Goal: Complete application form: Complete application form

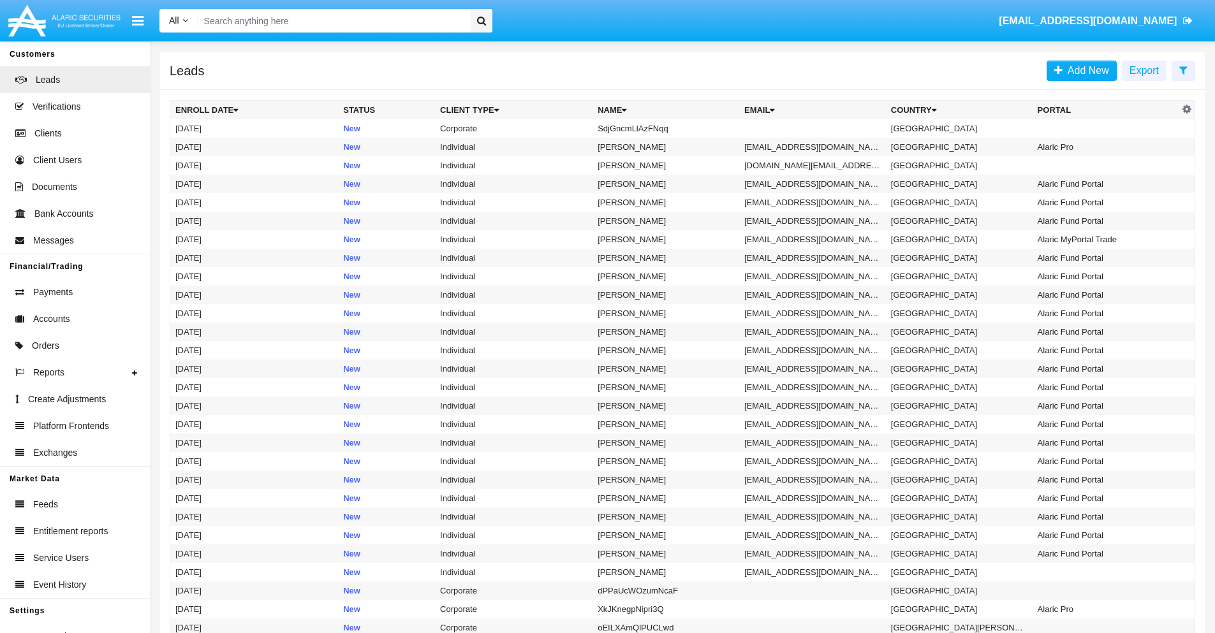
click at [1183, 70] on icon at bounding box center [1183, 70] width 8 height 10
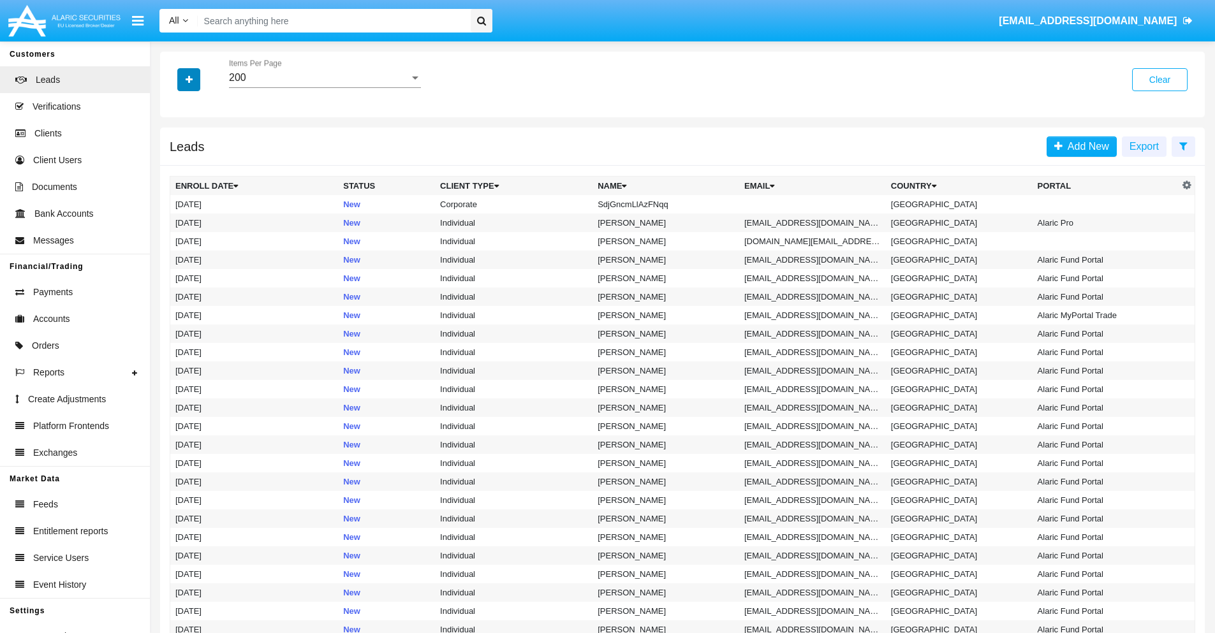
click at [189, 79] on icon "button" at bounding box center [189, 79] width 7 height 9
click at [199, 143] on span "Name" at bounding box center [199, 142] width 27 height 15
click at [175, 148] on input "Name" at bounding box center [175, 148] width 1 height 1
checkbox input "true"
click at [189, 79] on icon "button" at bounding box center [189, 79] width 7 height 9
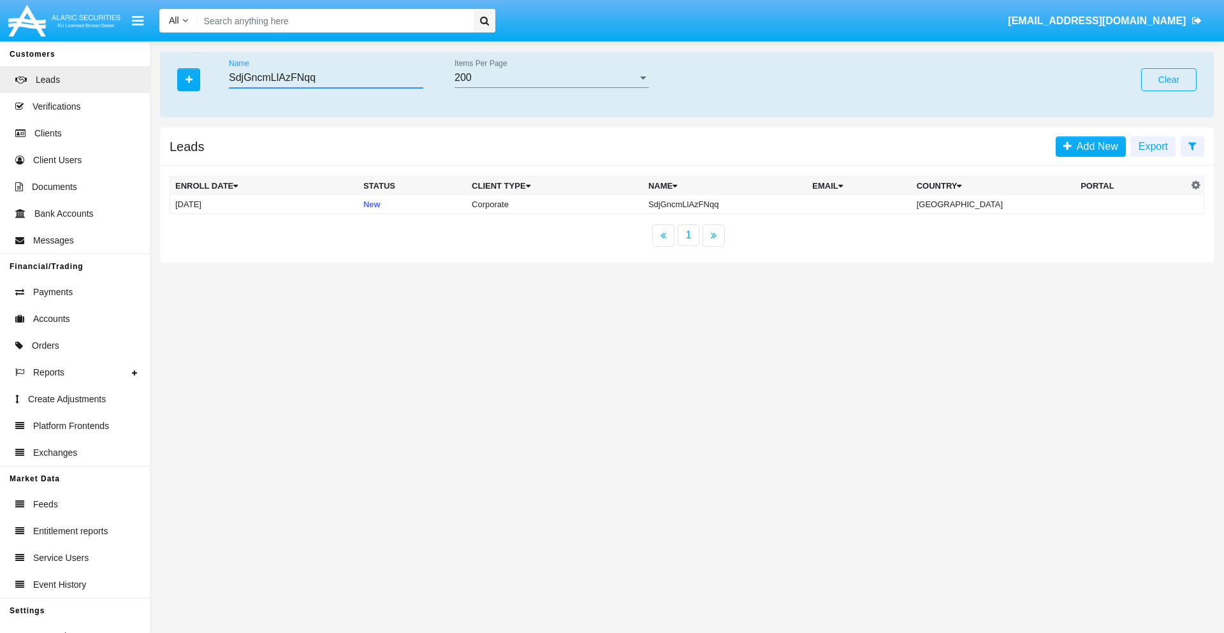
type input "SdjGncmLlAzFNqq"
click at [736, 204] on td "SdjGncmLlAzFNqq" at bounding box center [725, 204] width 164 height 19
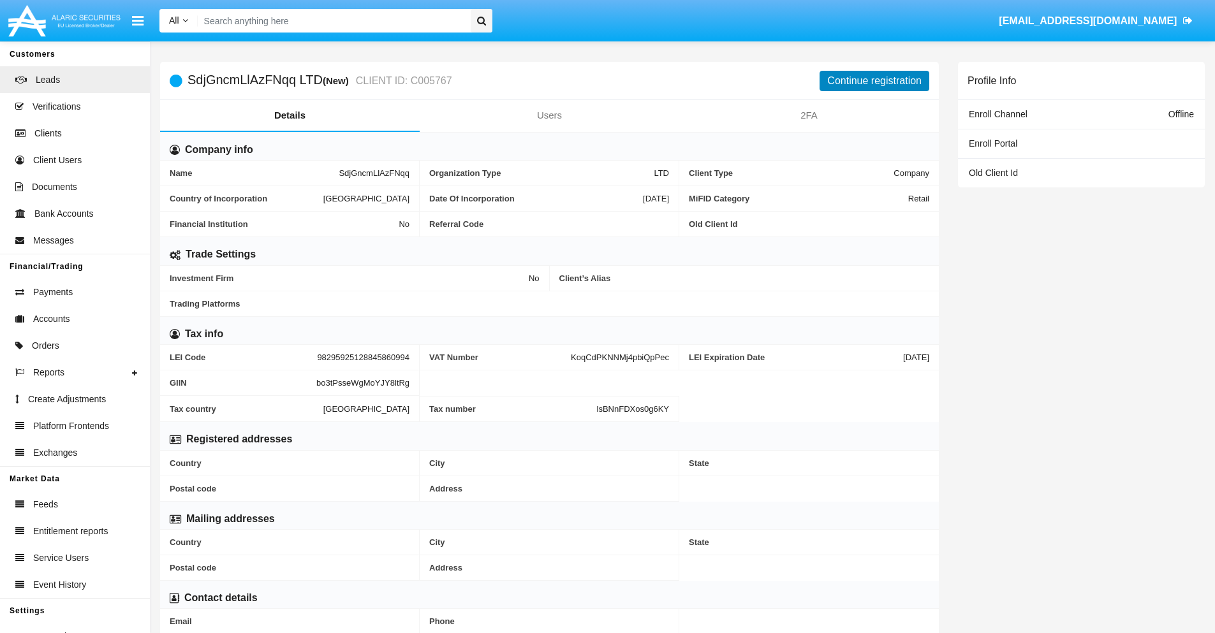
click at [874, 80] on button "Continue registration" at bounding box center [874, 81] width 110 height 20
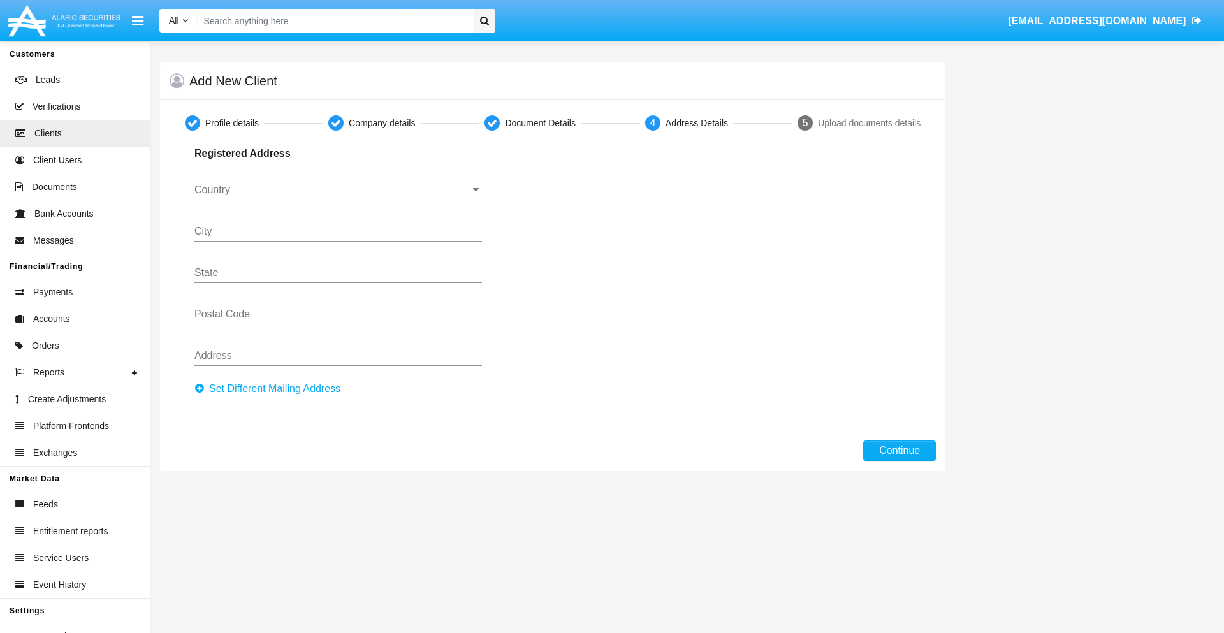
click at [271, 389] on button "Set Different Mailing Address" at bounding box center [272, 389] width 154 height 20
click at [338, 190] on input "Country" at bounding box center [339, 189] width 288 height 11
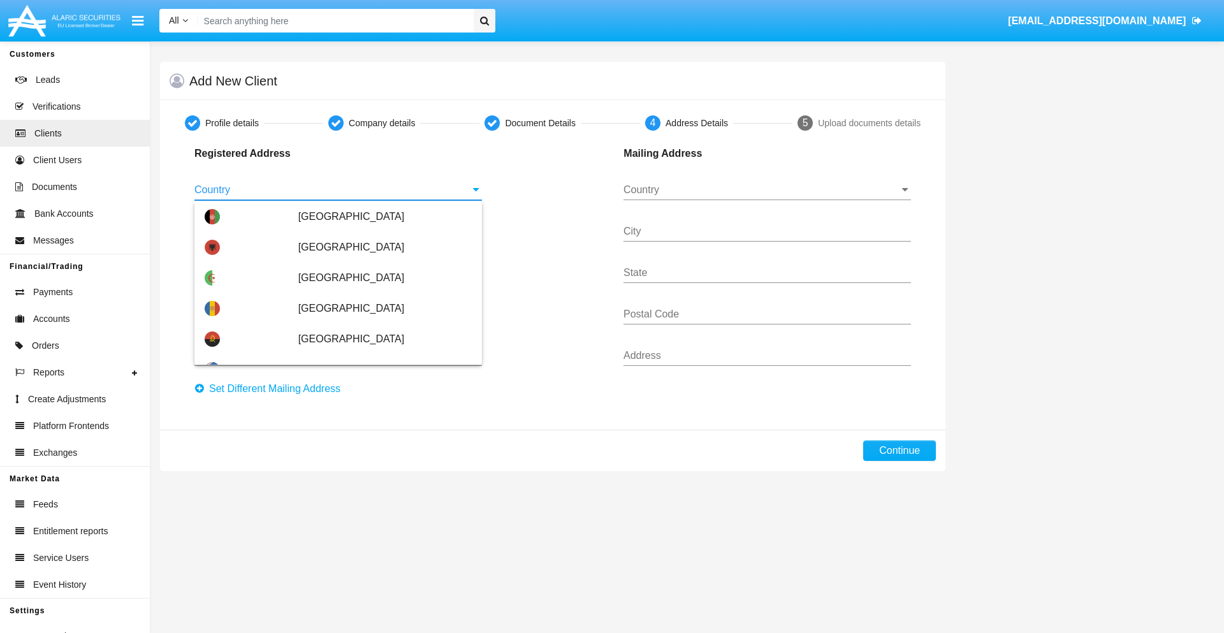
scroll to position [755, 0]
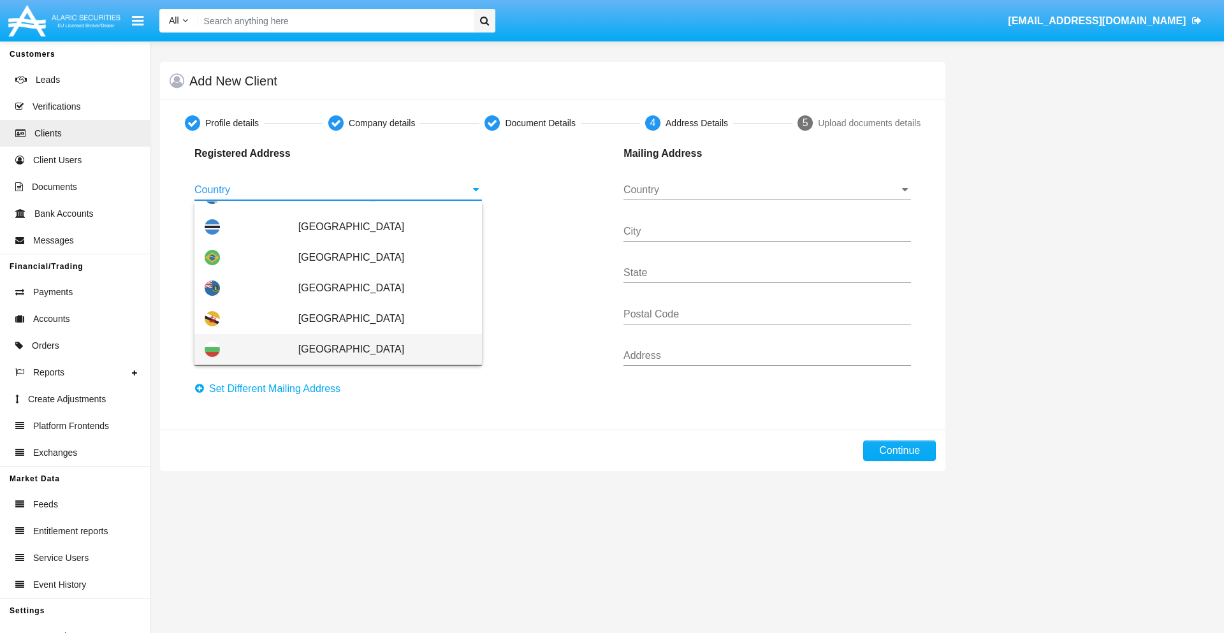
click at [378, 349] on span "Bulgaria" at bounding box center [384, 349] width 173 height 31
type input "Bulgaria"
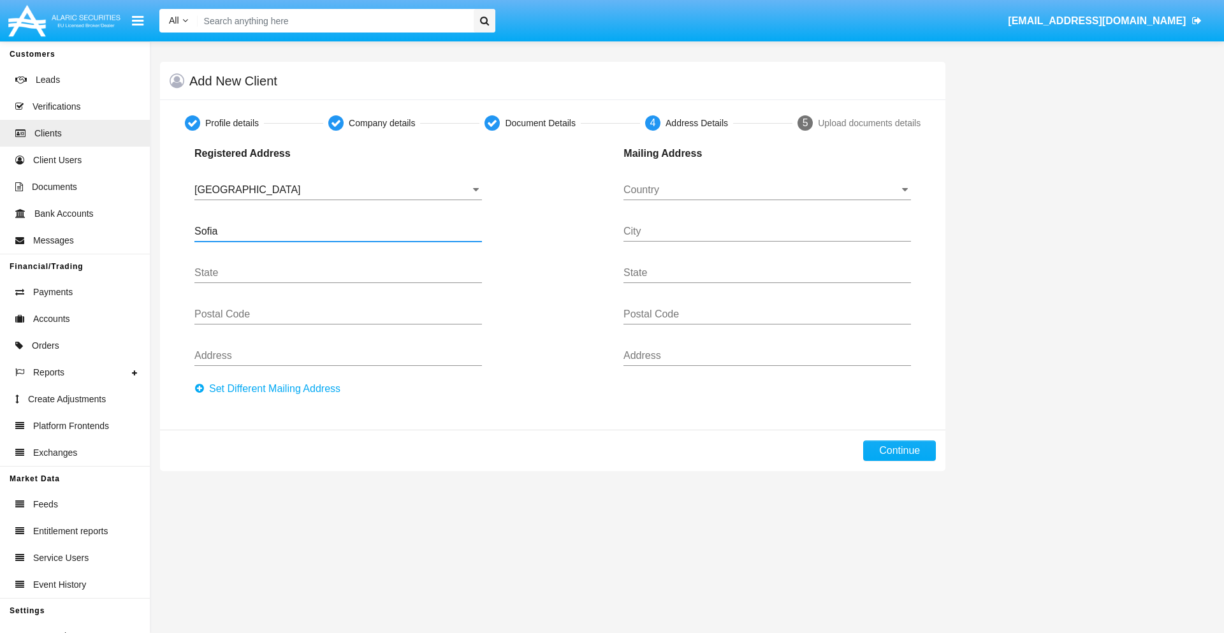
type input "Sofia"
type input "1000"
type input "Vasil Levski"
click at [767, 190] on input "Country" at bounding box center [768, 189] width 288 height 11
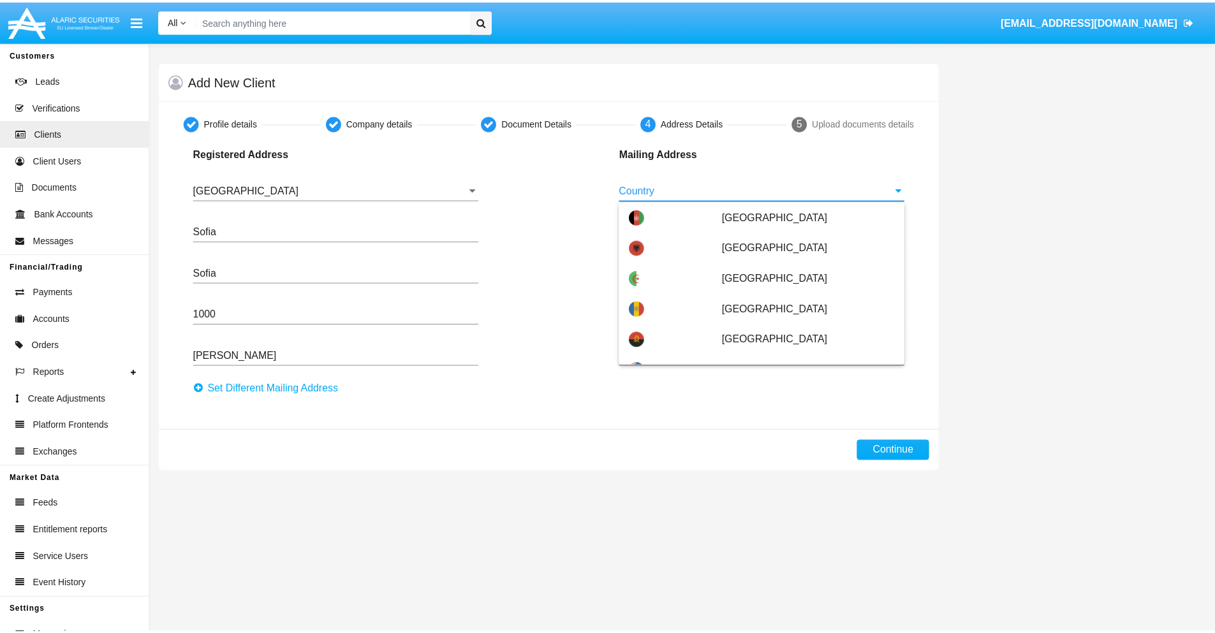
scroll to position [82, 0]
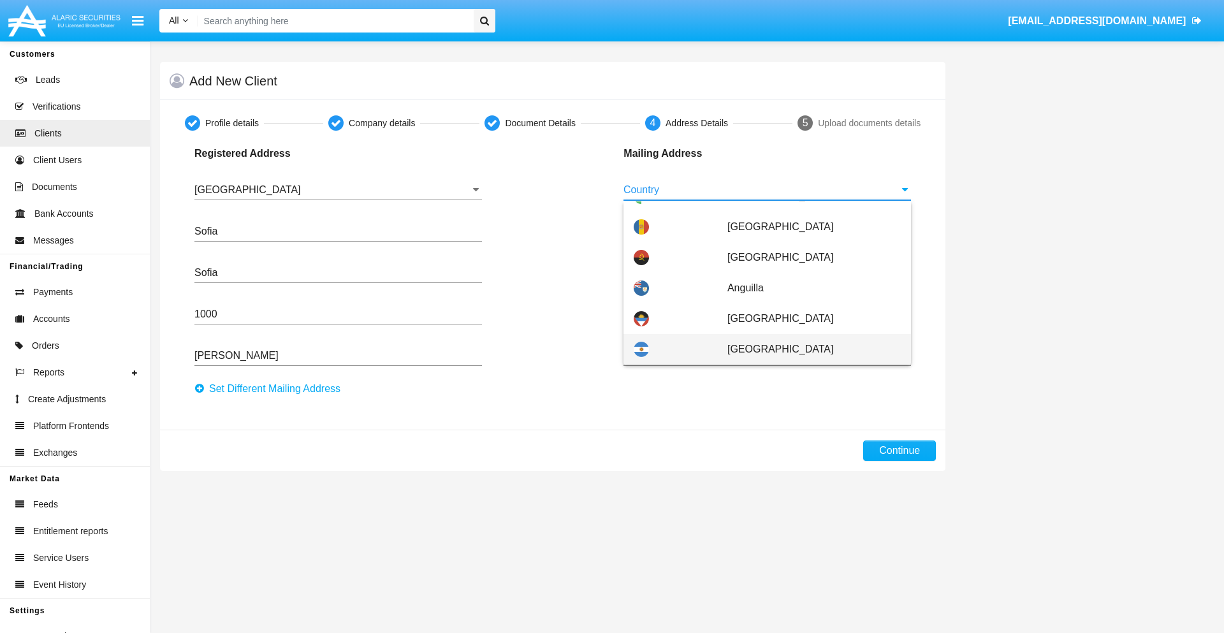
click at [807, 349] on span "Argentina" at bounding box center [814, 349] width 173 height 31
type input "Argentina"
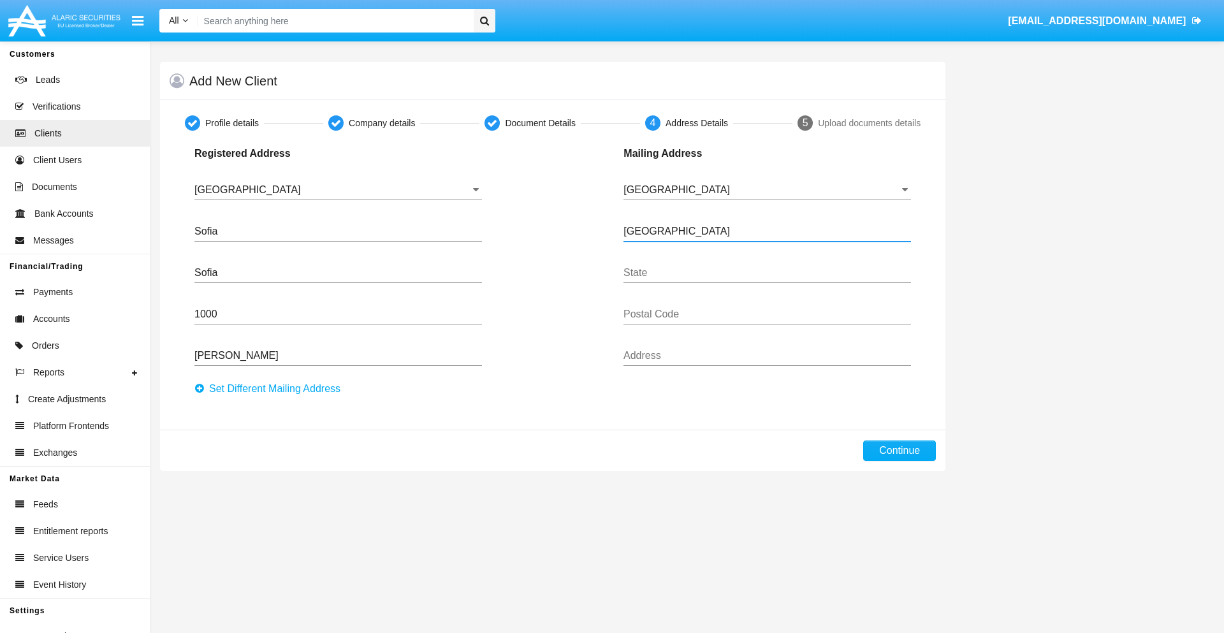
type input "Buenos Aires"
type input "7777"
type input "Test Mail Address"
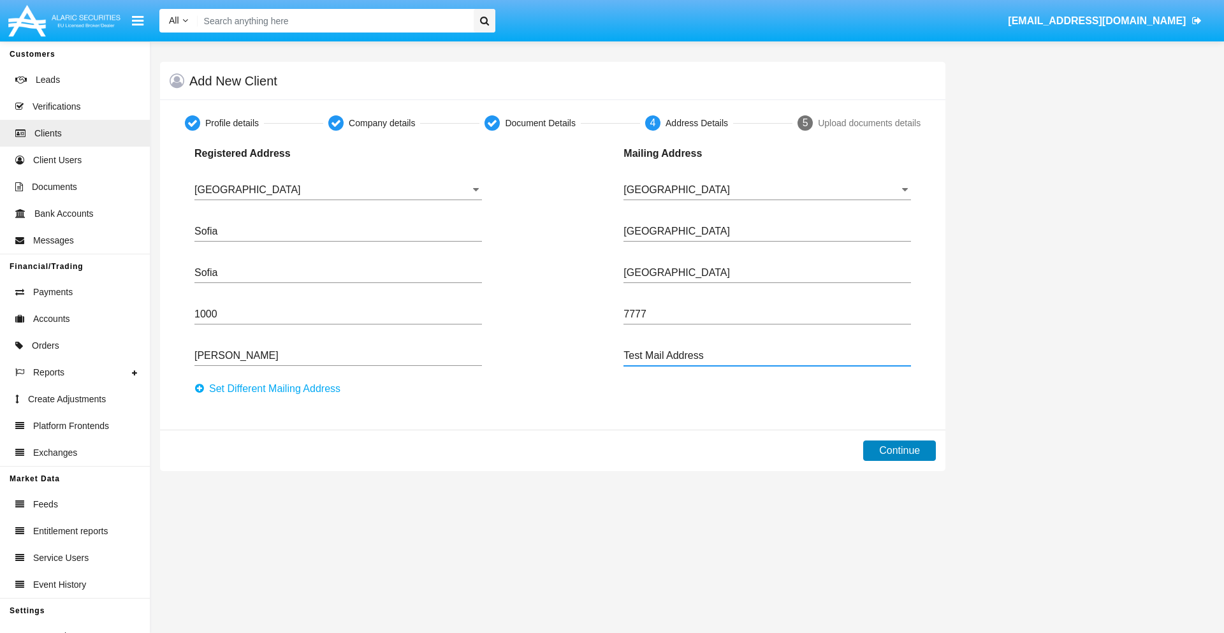
click at [900, 451] on button "Continue" at bounding box center [899, 451] width 73 height 20
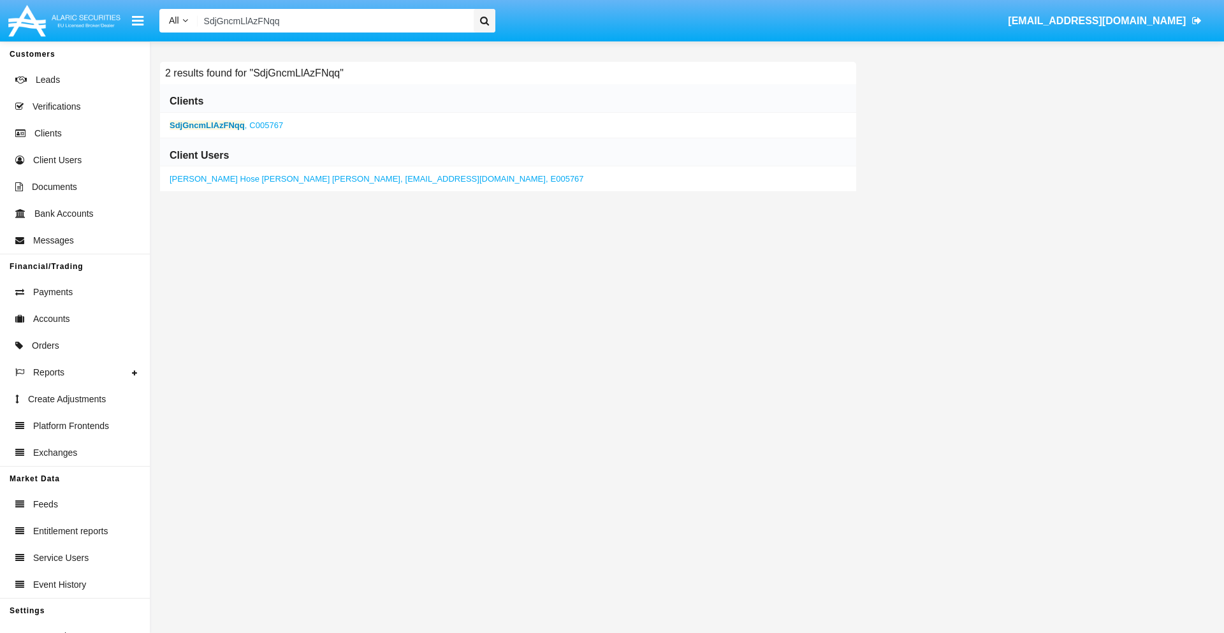
type input "SdjGncmLlAzFNqq"
click at [207, 125] on b "SdjGncmLlAzFNqq" at bounding box center [207, 126] width 75 height 10
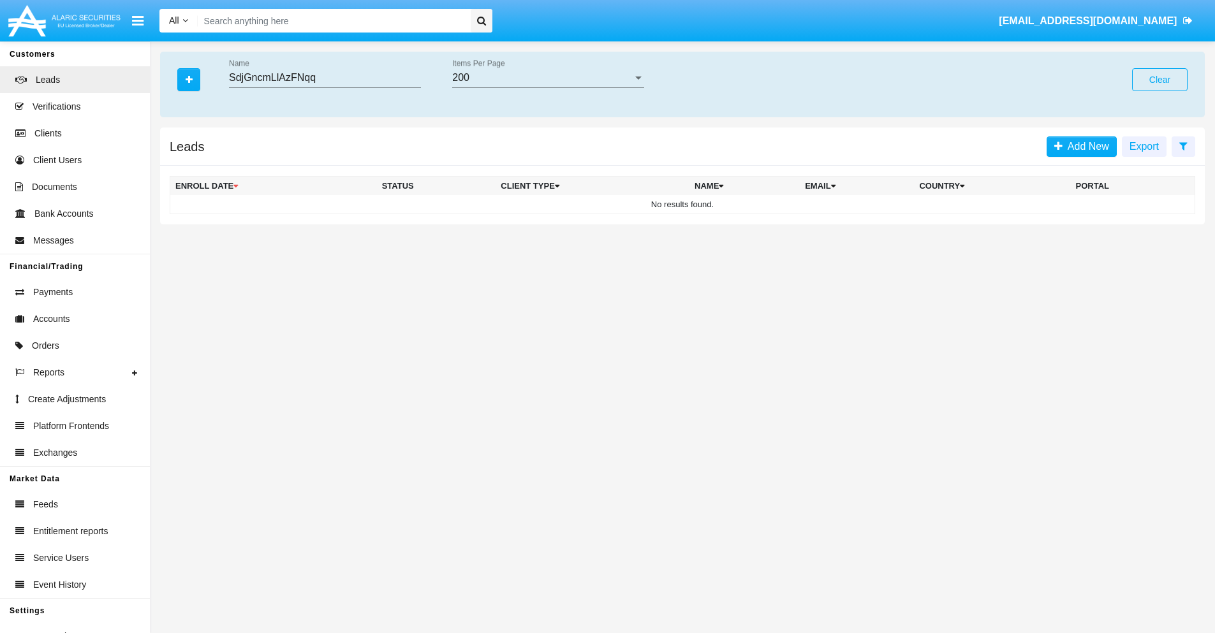
click at [1159, 80] on button "Clear" at bounding box center [1159, 79] width 55 height 23
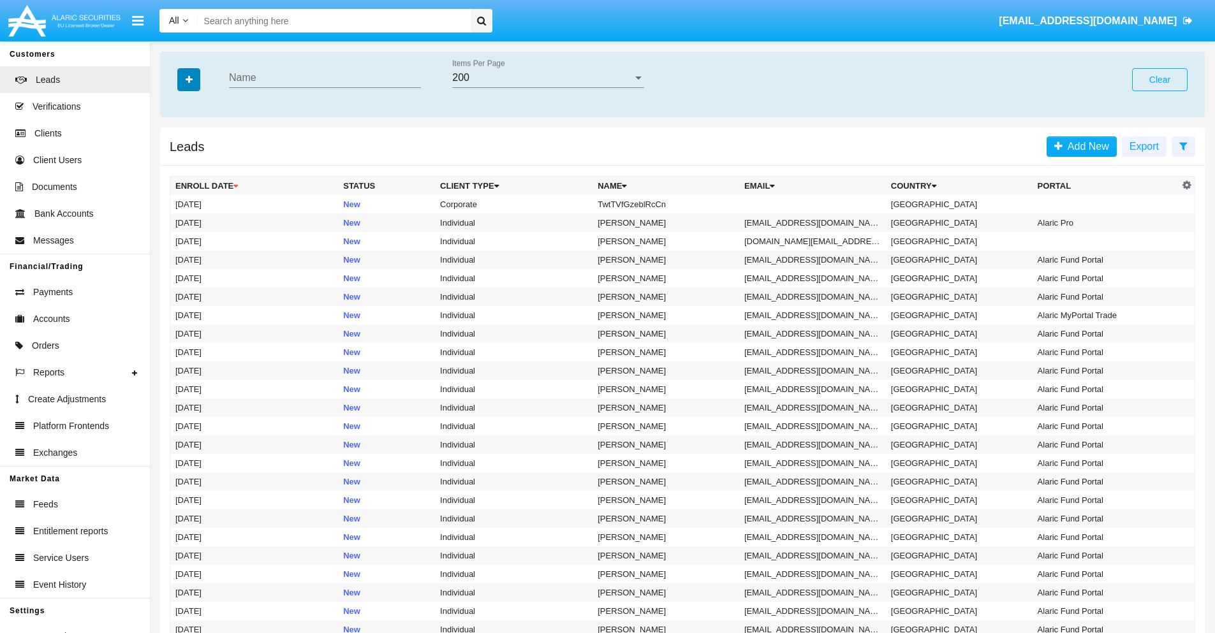
click at [189, 79] on icon "button" at bounding box center [189, 79] width 7 height 9
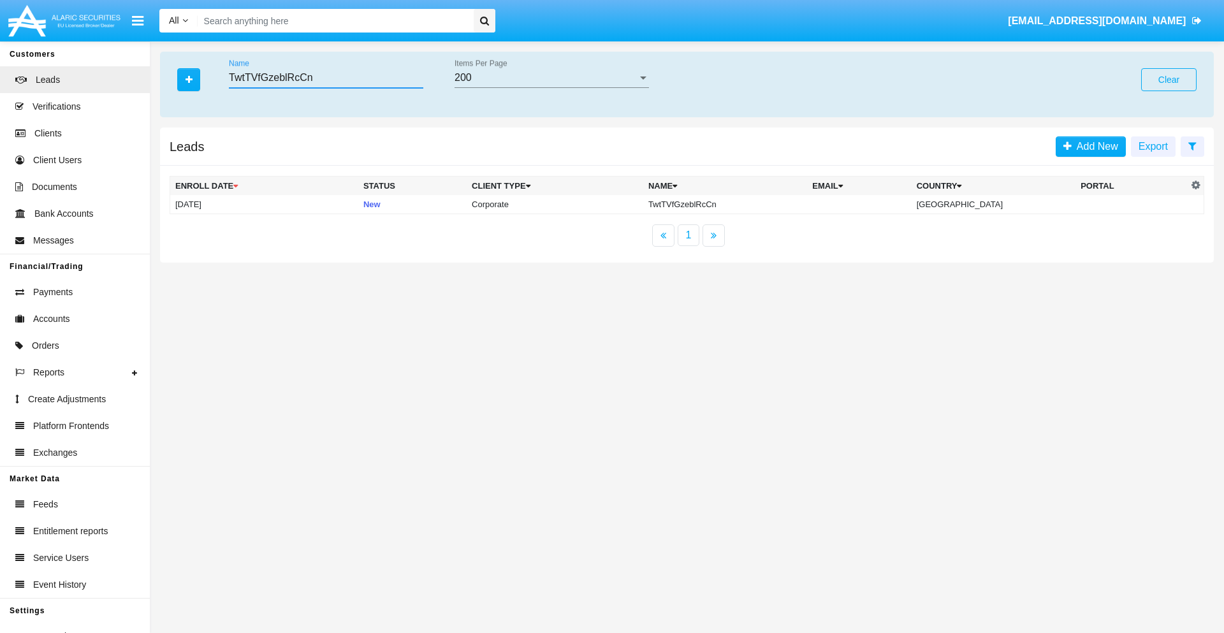
type input "TwtTVfGzeblRcCn"
click at [736, 204] on td "TwtTVfGzeblRcCn" at bounding box center [725, 204] width 164 height 19
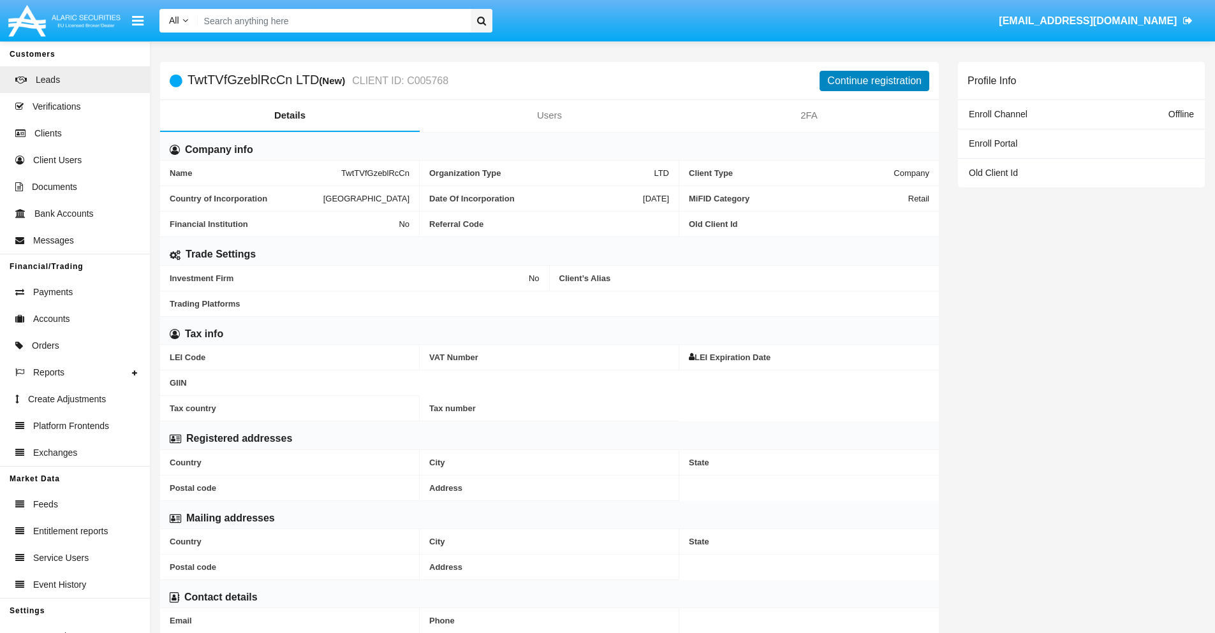
click at [874, 80] on button "Continue registration" at bounding box center [874, 81] width 110 height 20
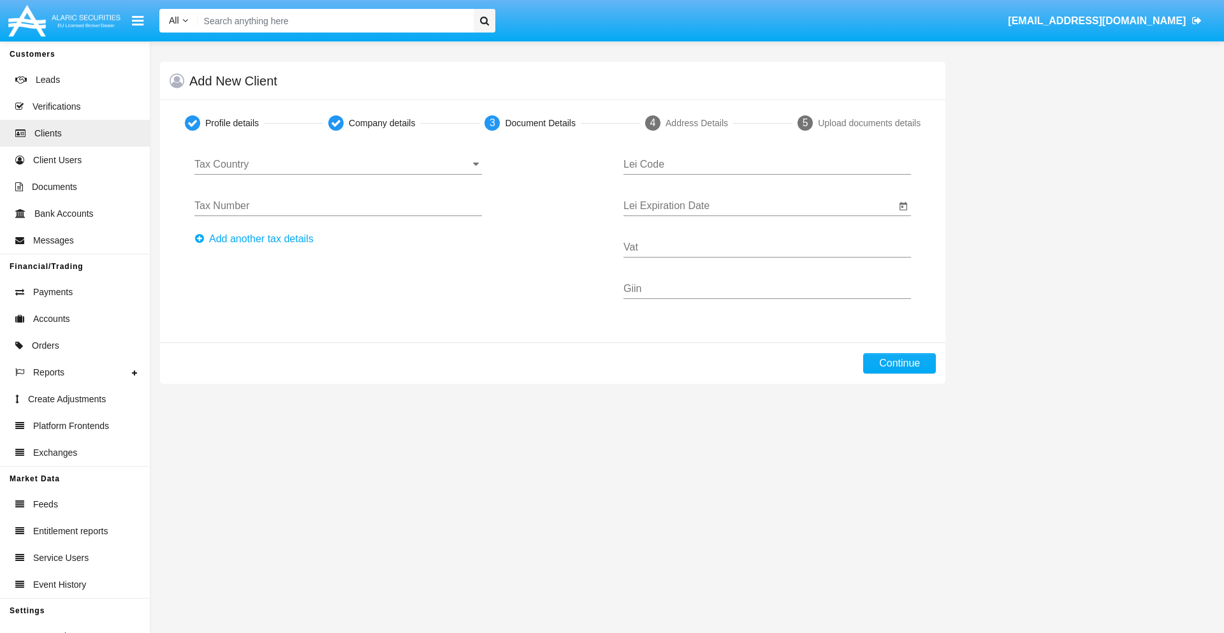
click at [338, 165] on input "Tax Country" at bounding box center [339, 164] width 288 height 11
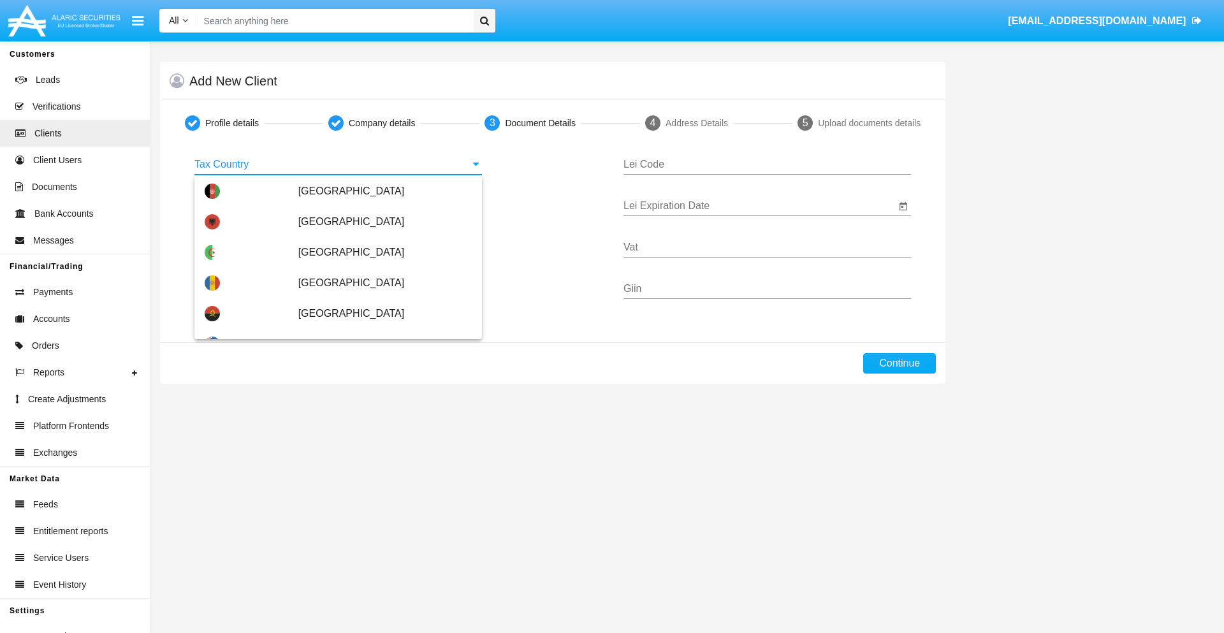
scroll to position [755, 0]
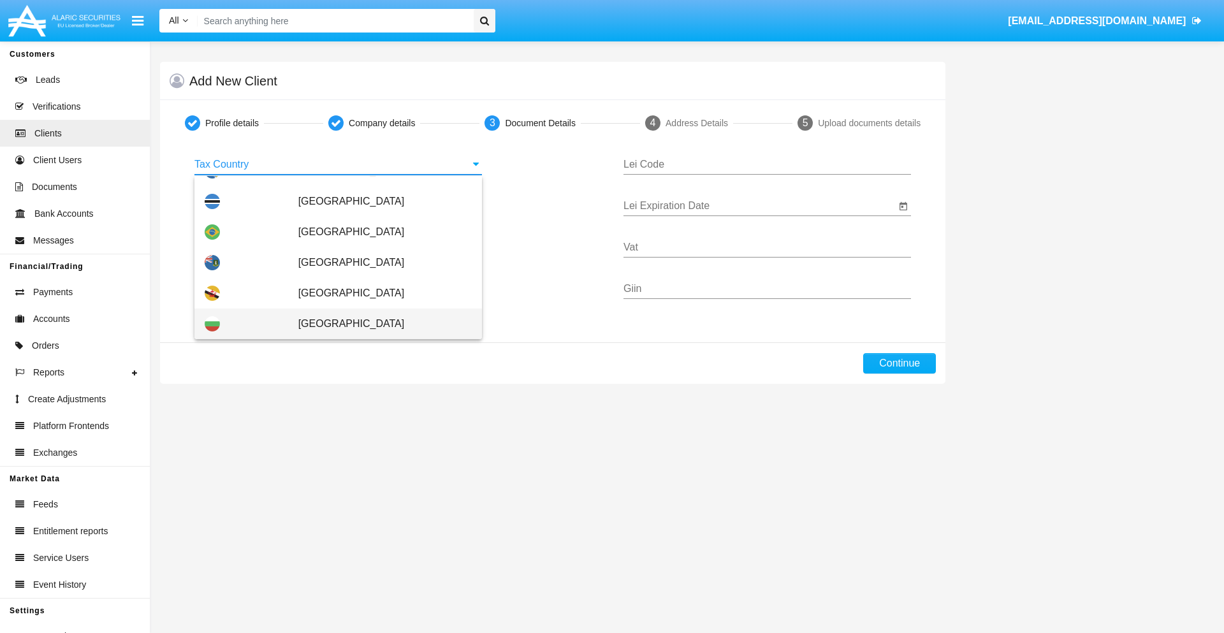
click at [378, 324] on span "Bulgaria" at bounding box center [384, 324] width 173 height 31
type input "Bulgaria"
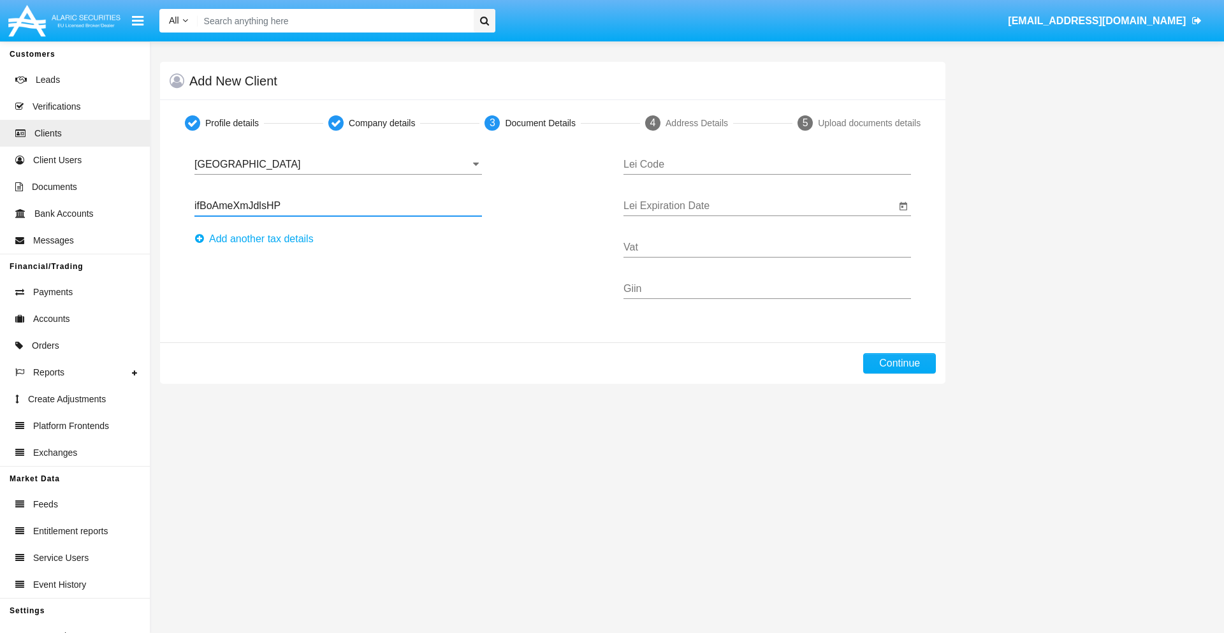
type input "ifBoAmeXmJdlsHP"
click at [258, 239] on button "Аdd another tax details" at bounding box center [258, 239] width 127 height 20
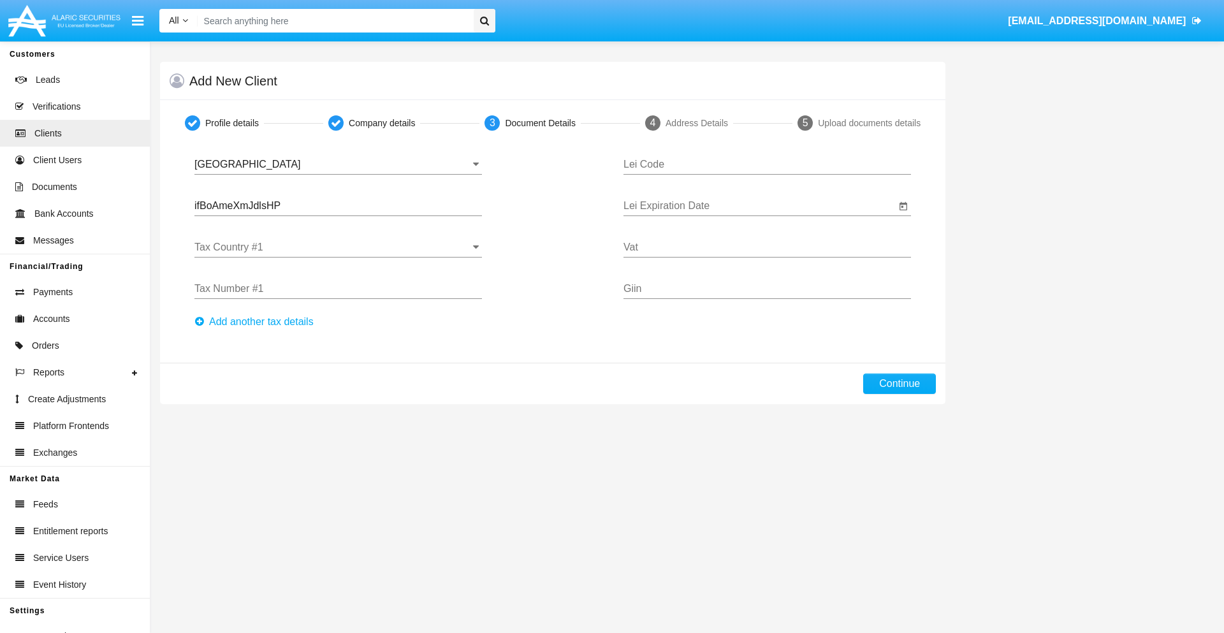
click at [338, 247] on input "Tax Country #1" at bounding box center [339, 247] width 288 height 11
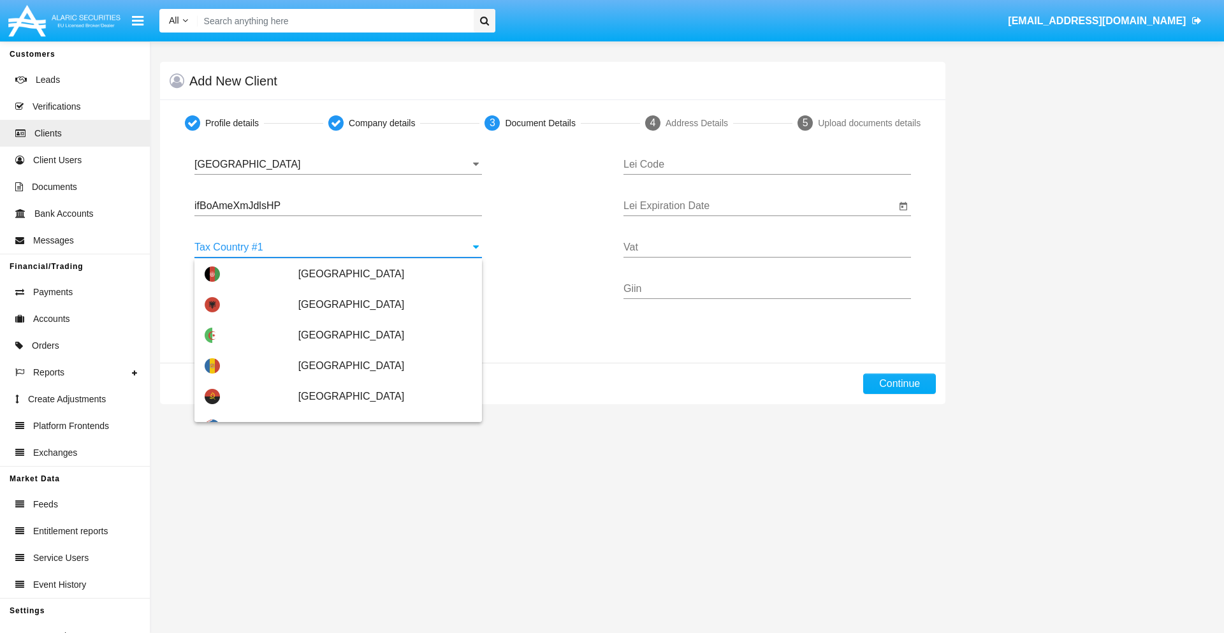
scroll to position [2837, 0]
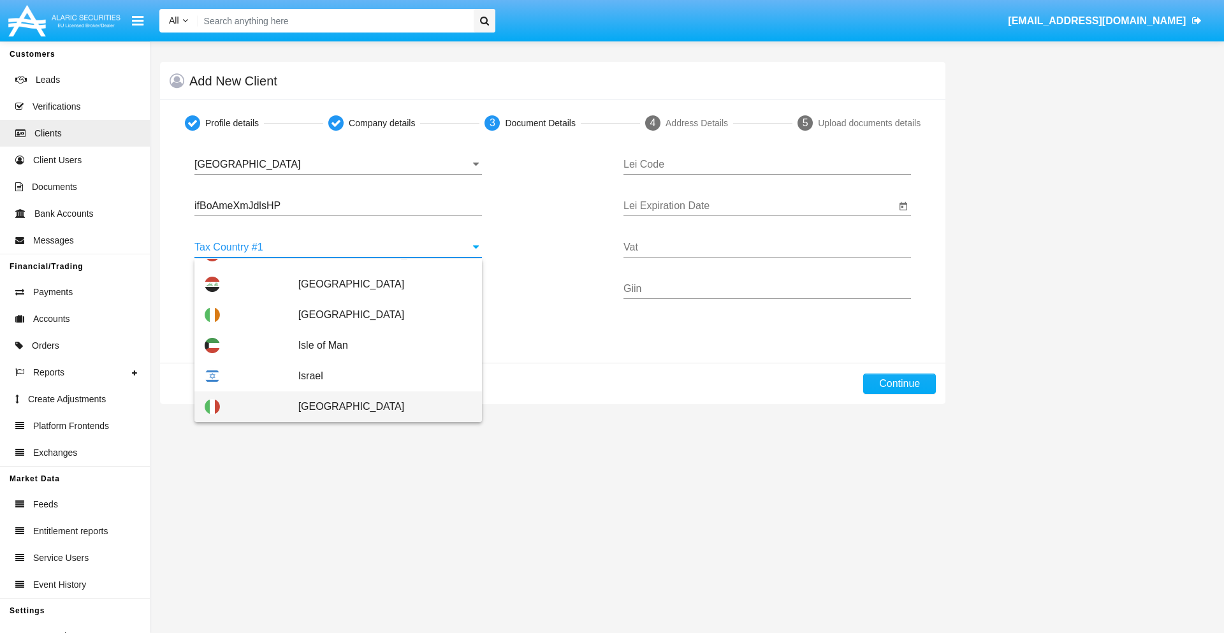
click at [378, 407] on span "Italy" at bounding box center [384, 407] width 173 height 31
type input "Italy"
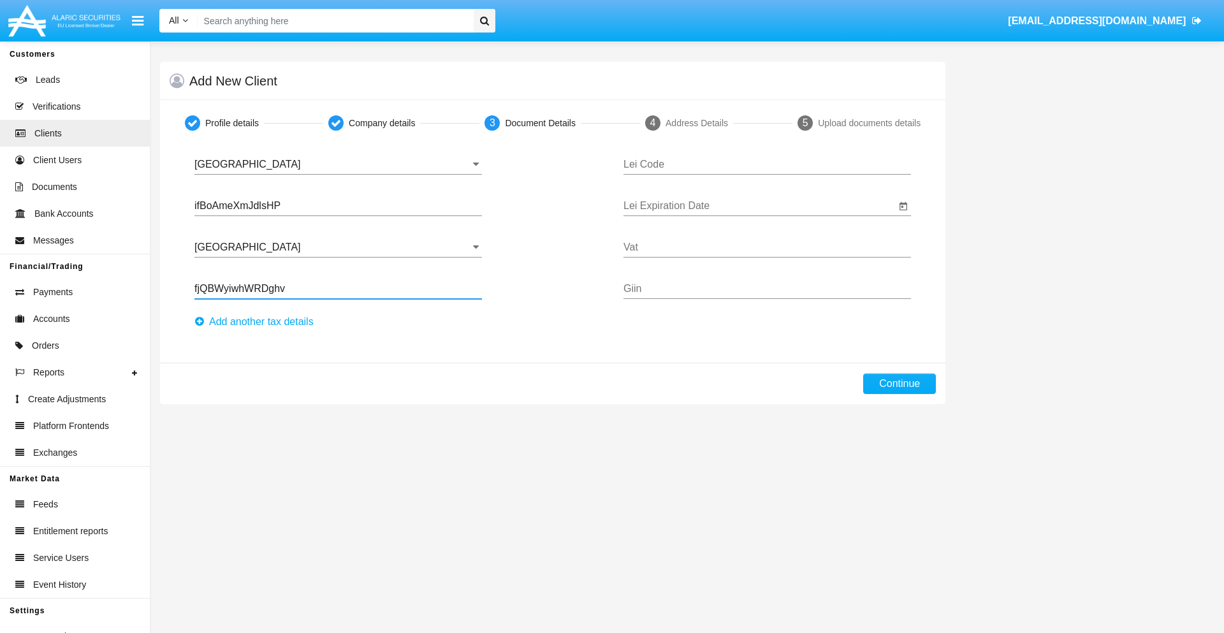
type input "fjQBWyiwhWRDghv"
click at [258, 322] on button "Аdd another tax details" at bounding box center [258, 322] width 127 height 20
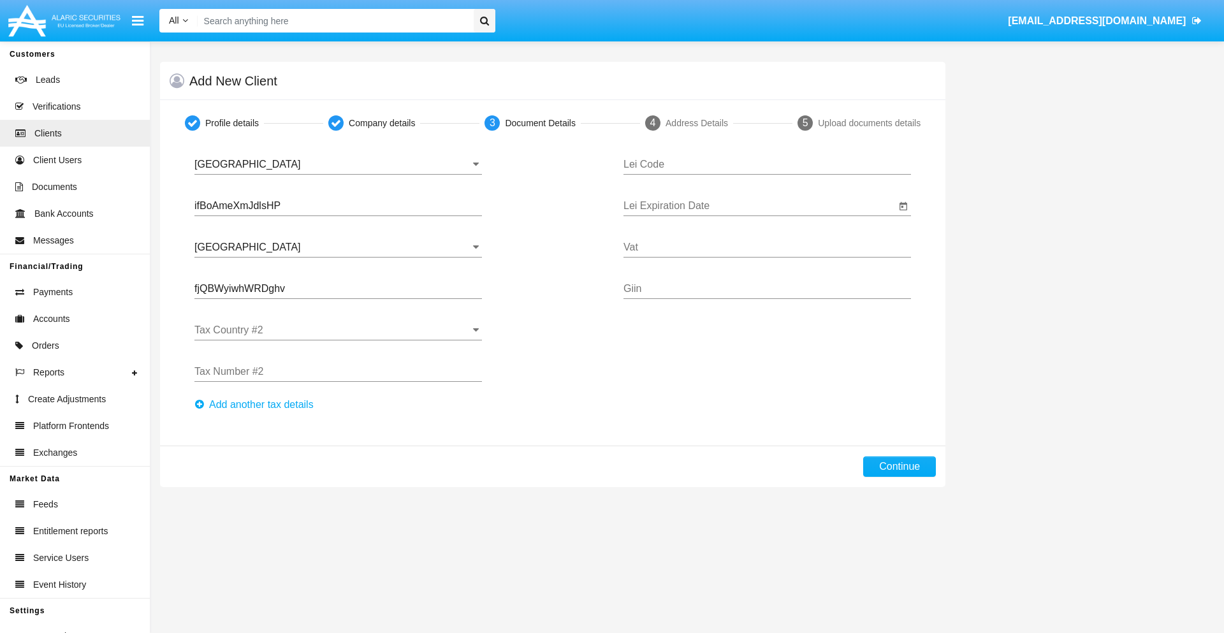
click at [338, 330] on input "Tax Country #2" at bounding box center [339, 330] width 288 height 11
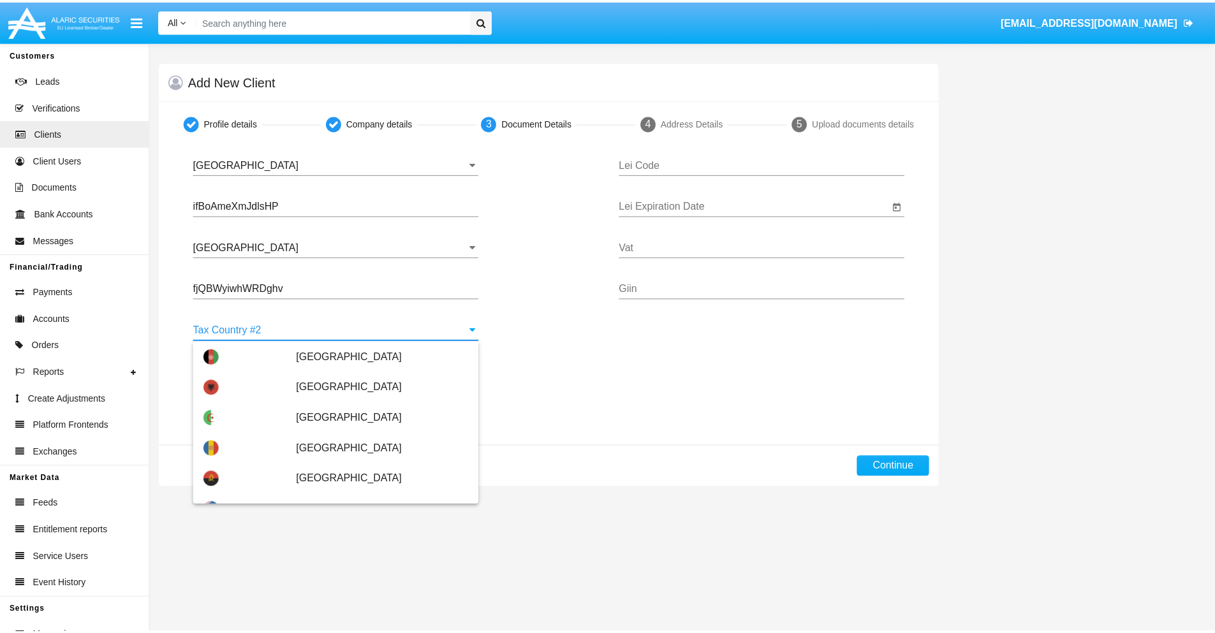
scroll to position [5683, 0]
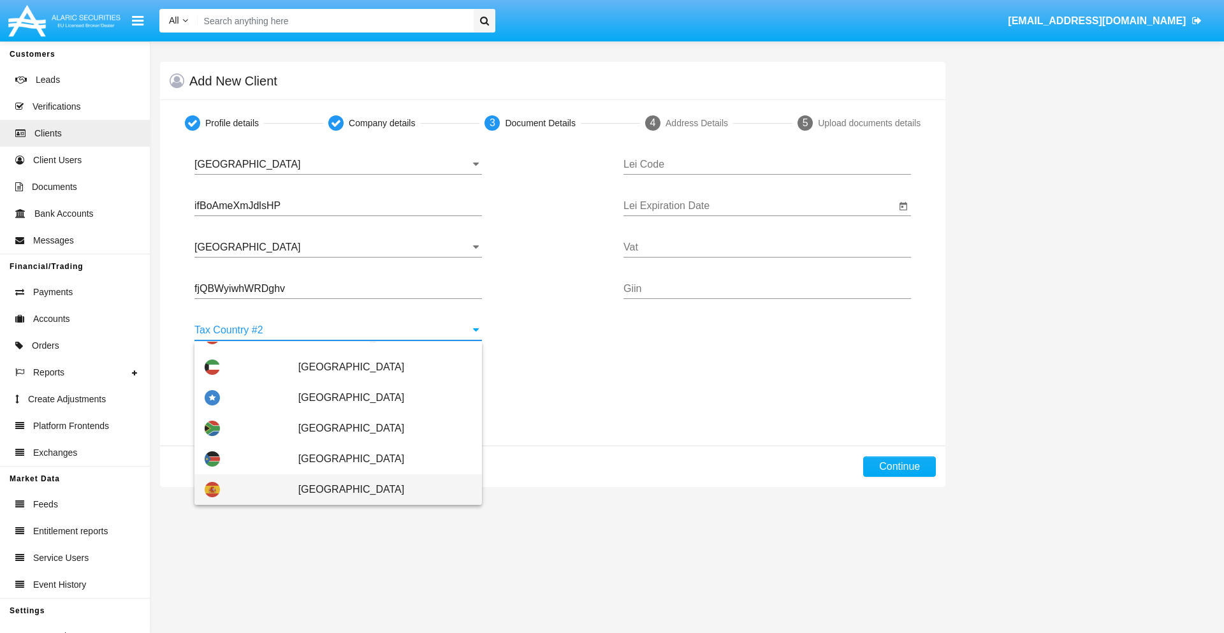
click at [378, 490] on span "Spain" at bounding box center [384, 489] width 173 height 31
type input "Spain"
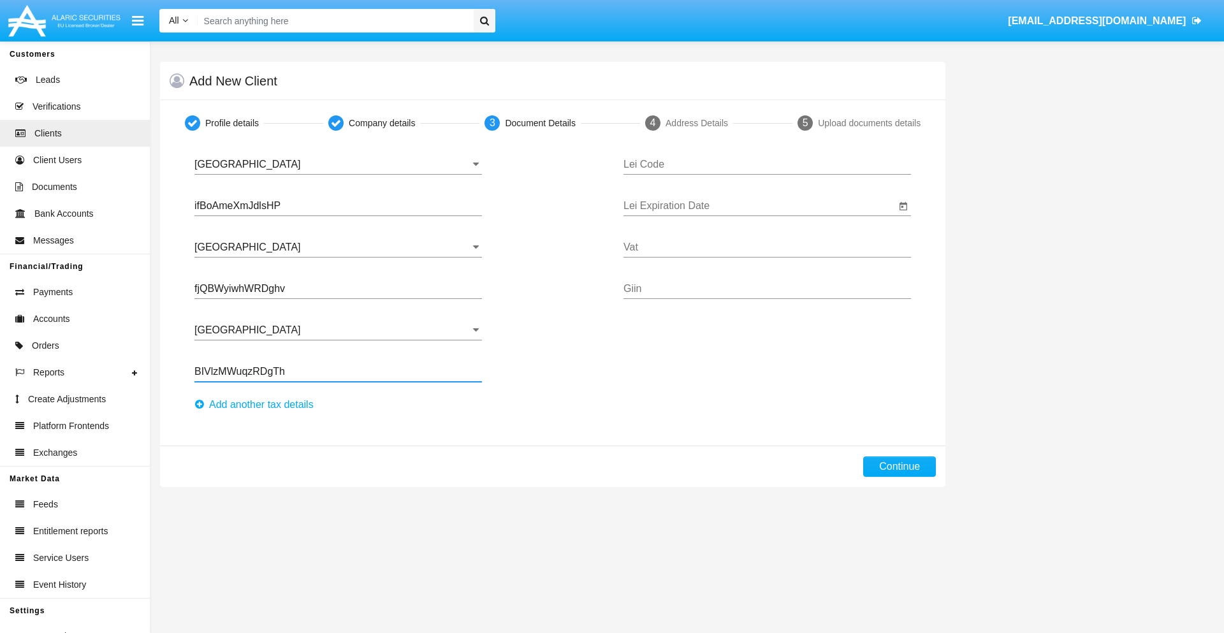
type input "BIVlzMWuqzRDgTh"
type input "AAZORNXFGRPUAQORTUPL"
click at [760, 206] on input "Lei Expiration Date" at bounding box center [760, 205] width 272 height 11
click at [662, 243] on span "SEP 2025" at bounding box center [652, 244] width 28 height 10
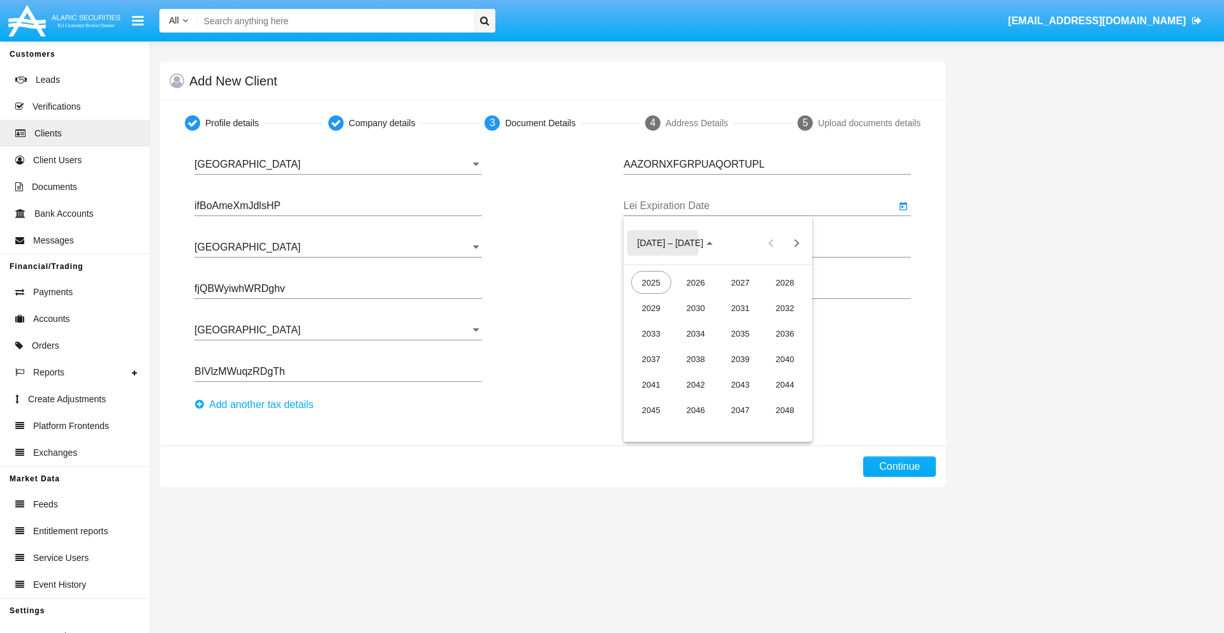
click at [785, 359] on div "2040" at bounding box center [785, 359] width 40 height 23
click at [696, 334] on div "JUN" at bounding box center [696, 333] width 40 height 23
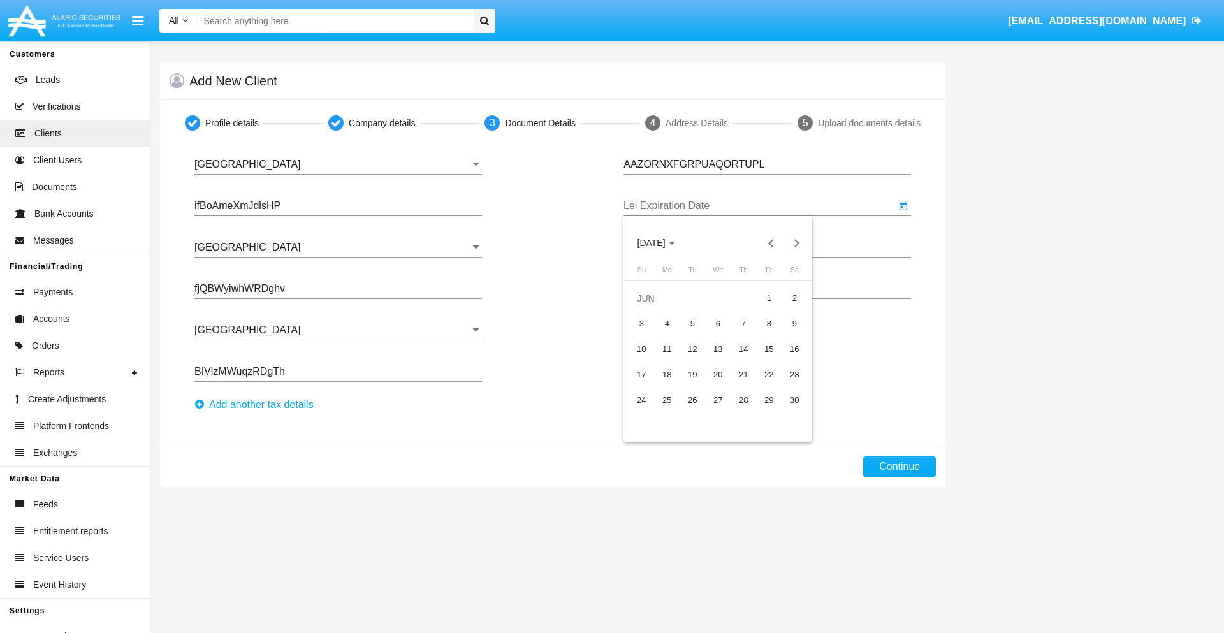
click at [769, 349] on div "15" at bounding box center [769, 349] width 23 height 23
type input "06/15/40"
type input "qcQwaoNcyKeaARE"
type input "rsoNbzWTkLRSbdU"
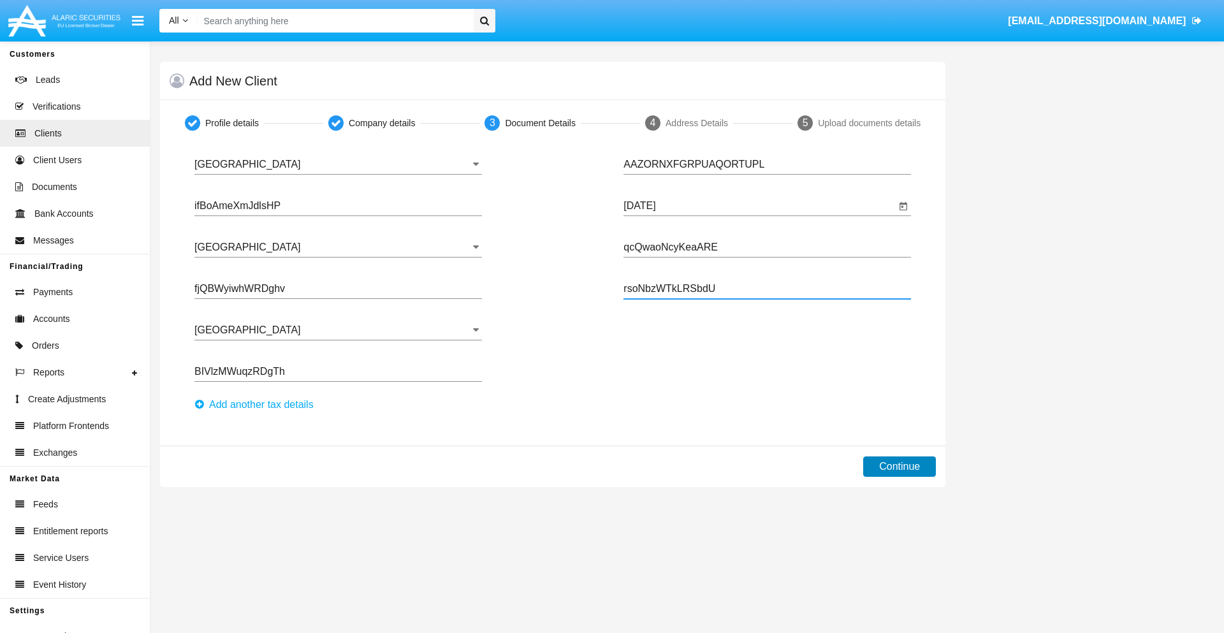
click at [900, 467] on button "Continue" at bounding box center [899, 467] width 73 height 20
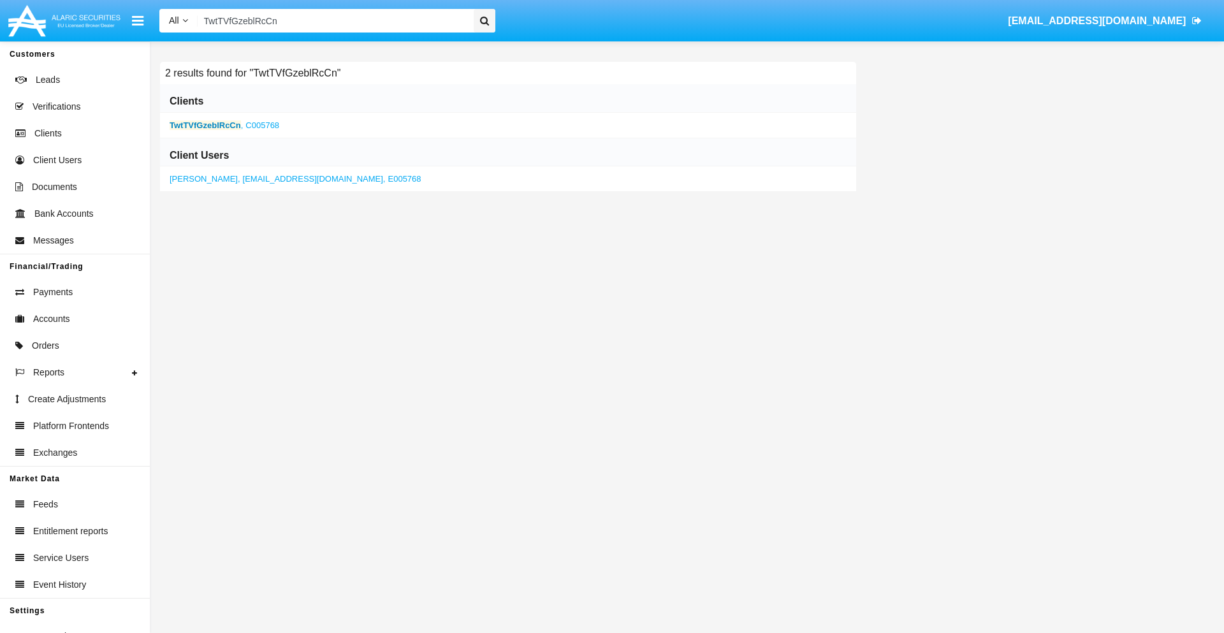
type input "TwtTVfGzeblRcCn"
click at [205, 125] on b "TwtTVfGzeblRcCn" at bounding box center [205, 126] width 71 height 10
